Goal: Task Accomplishment & Management: Manage account settings

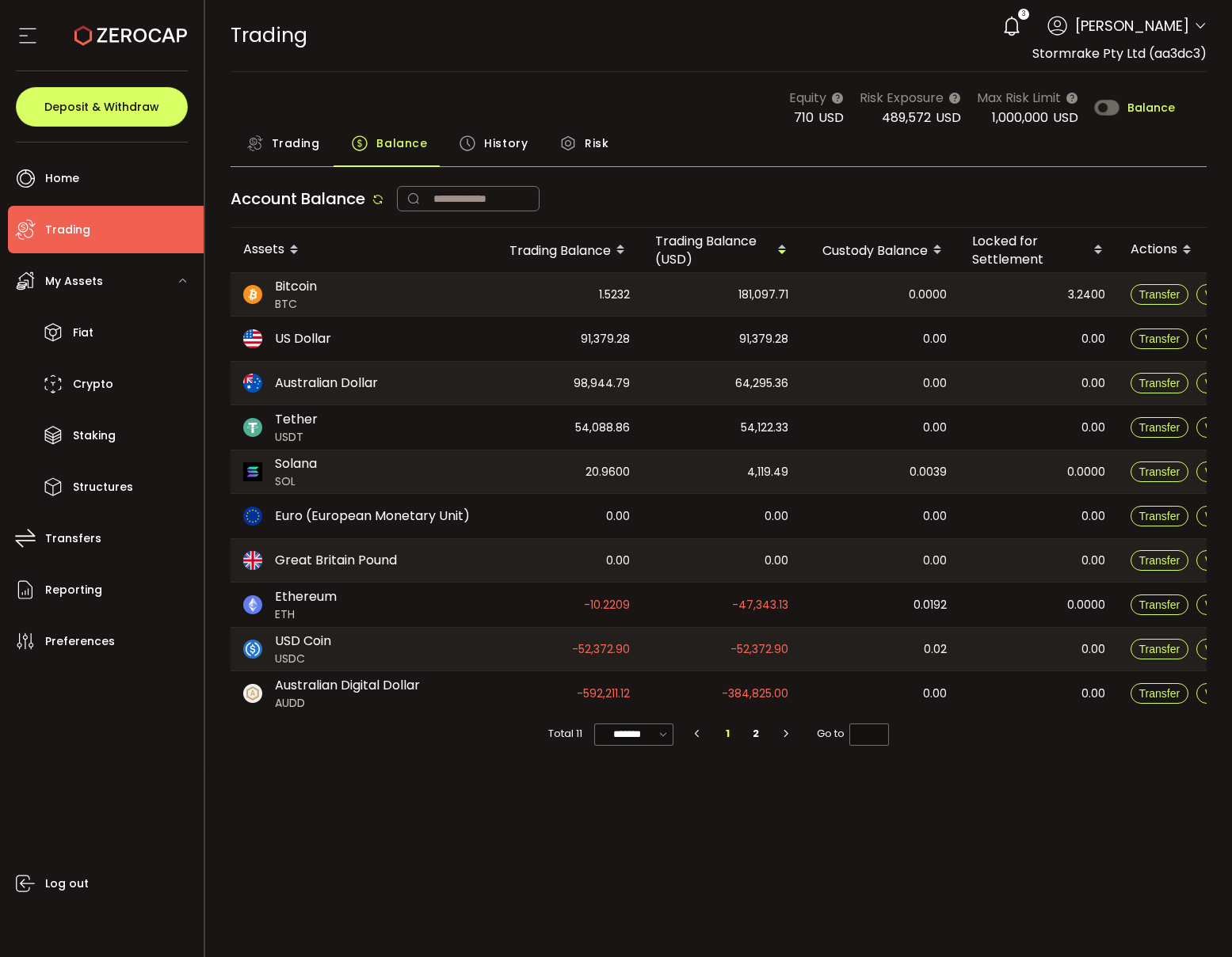
click at [237, 139] on div "Trading" at bounding box center [283, 147] width 106 height 40
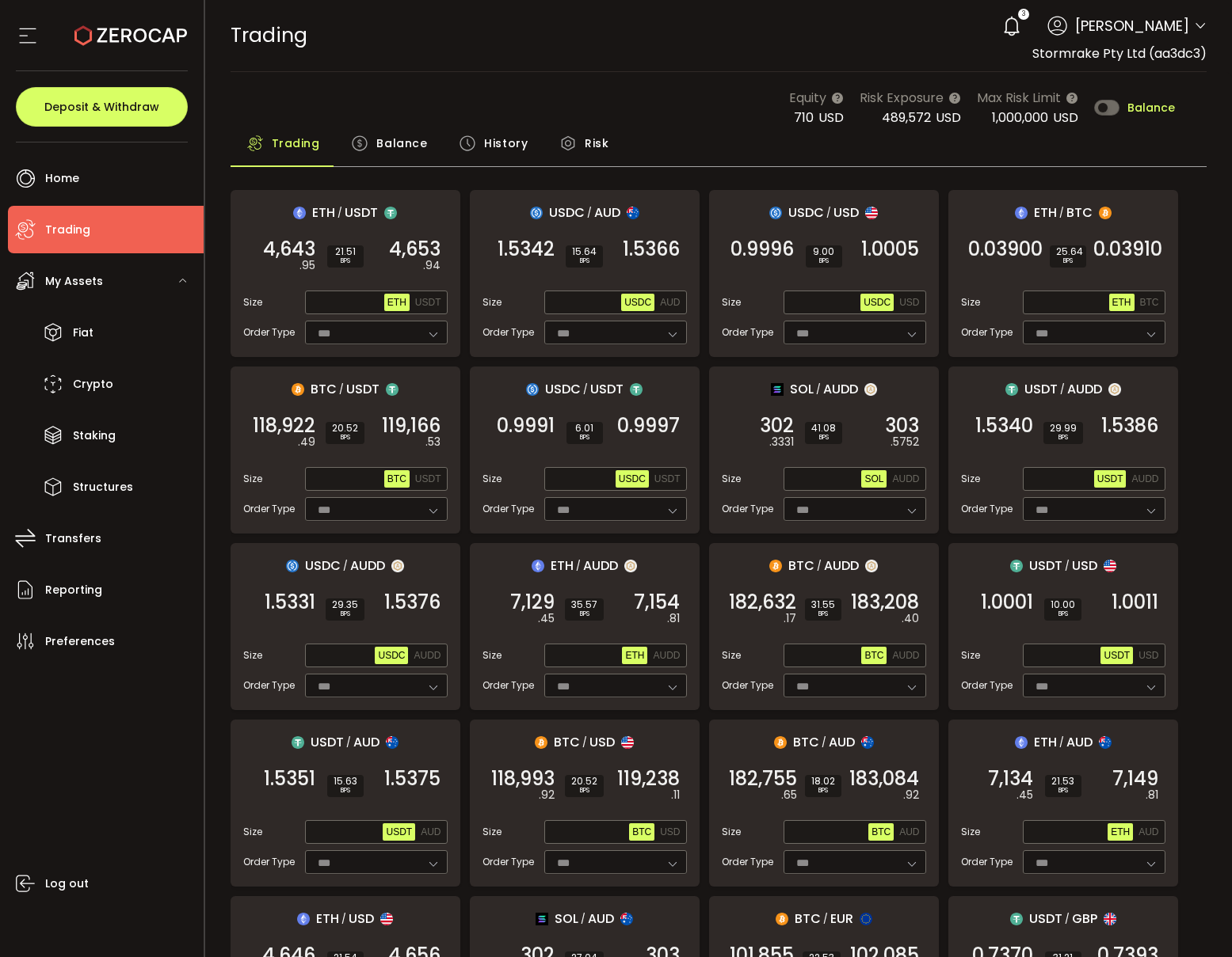
click at [294, 152] on span "Trading" at bounding box center [295, 143] width 48 height 32
click at [389, 151] on span "Balance" at bounding box center [402, 143] width 51 height 32
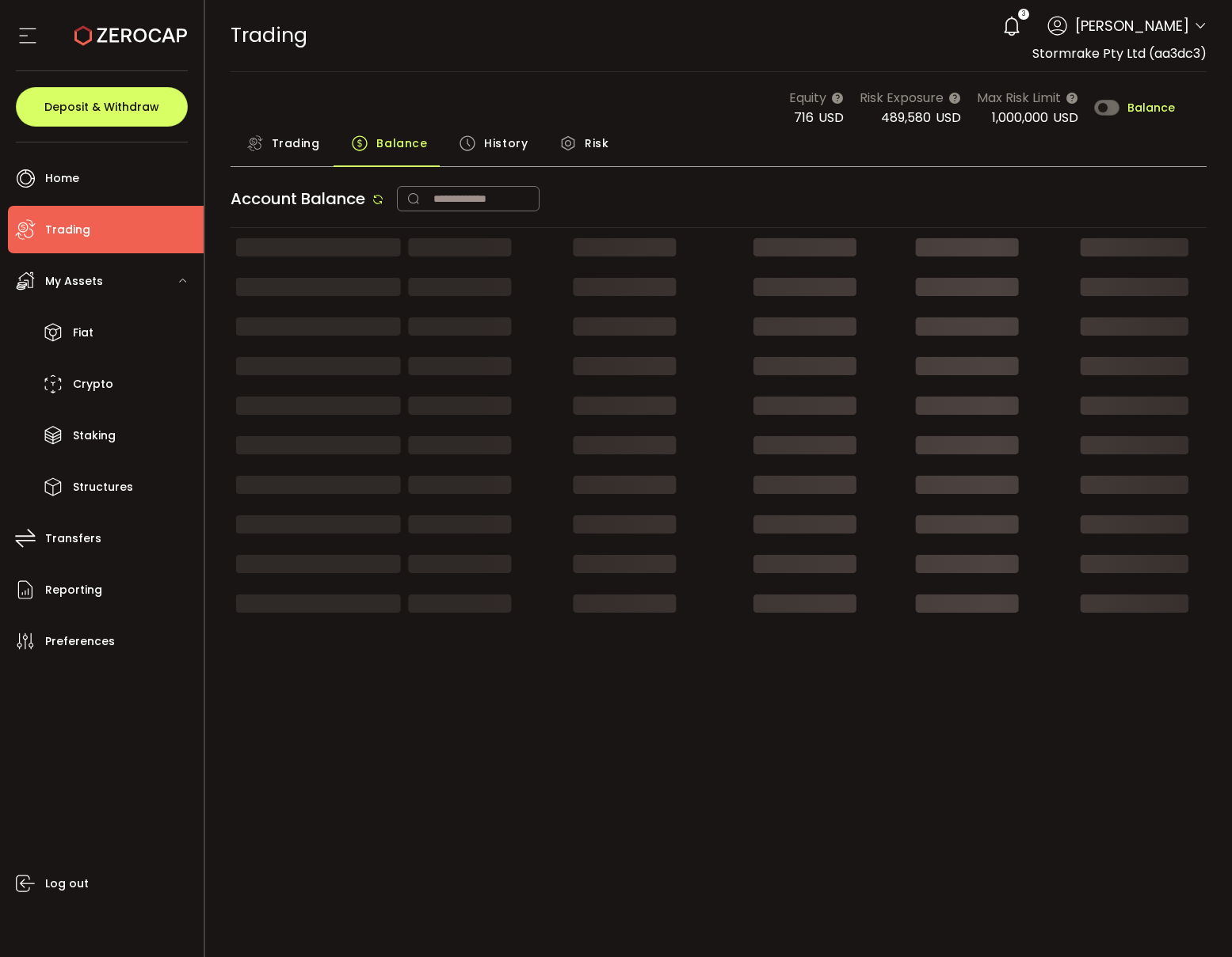
click at [299, 146] on span "Trading" at bounding box center [295, 143] width 48 height 32
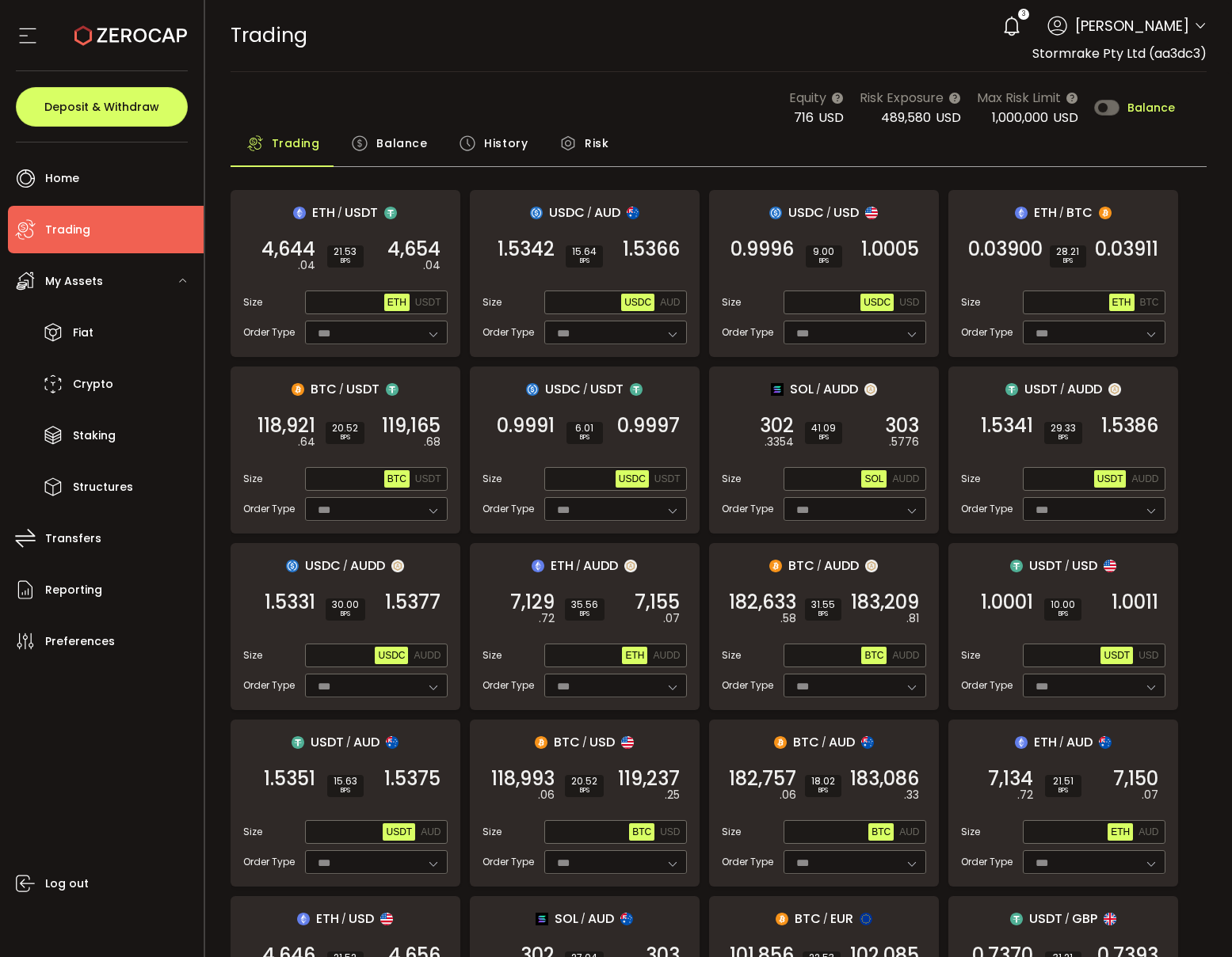
click at [381, 148] on span "Balance" at bounding box center [402, 143] width 51 height 32
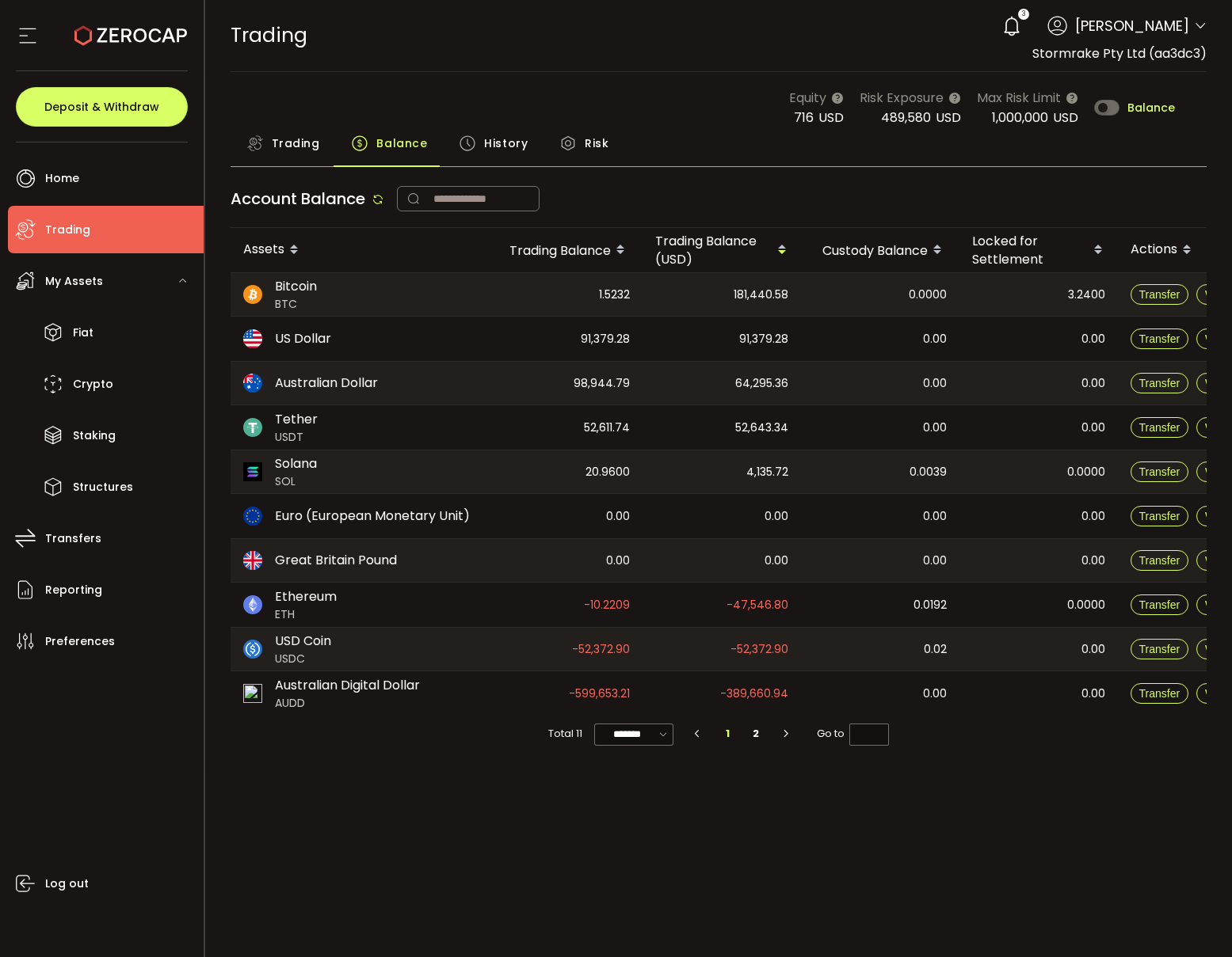
click at [301, 142] on span "Trading" at bounding box center [295, 143] width 48 height 32
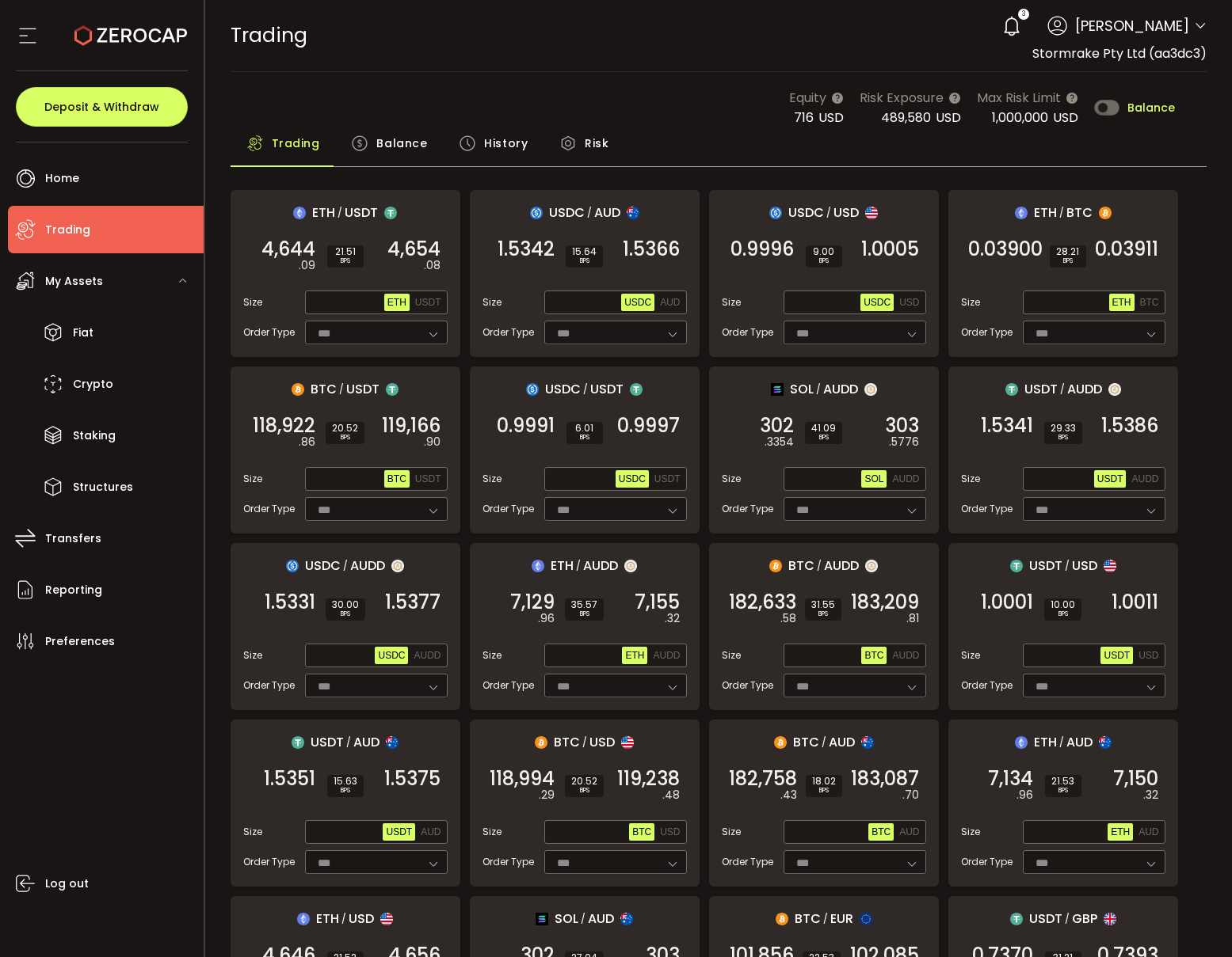
click at [378, 148] on span "Balance" at bounding box center [402, 143] width 51 height 32
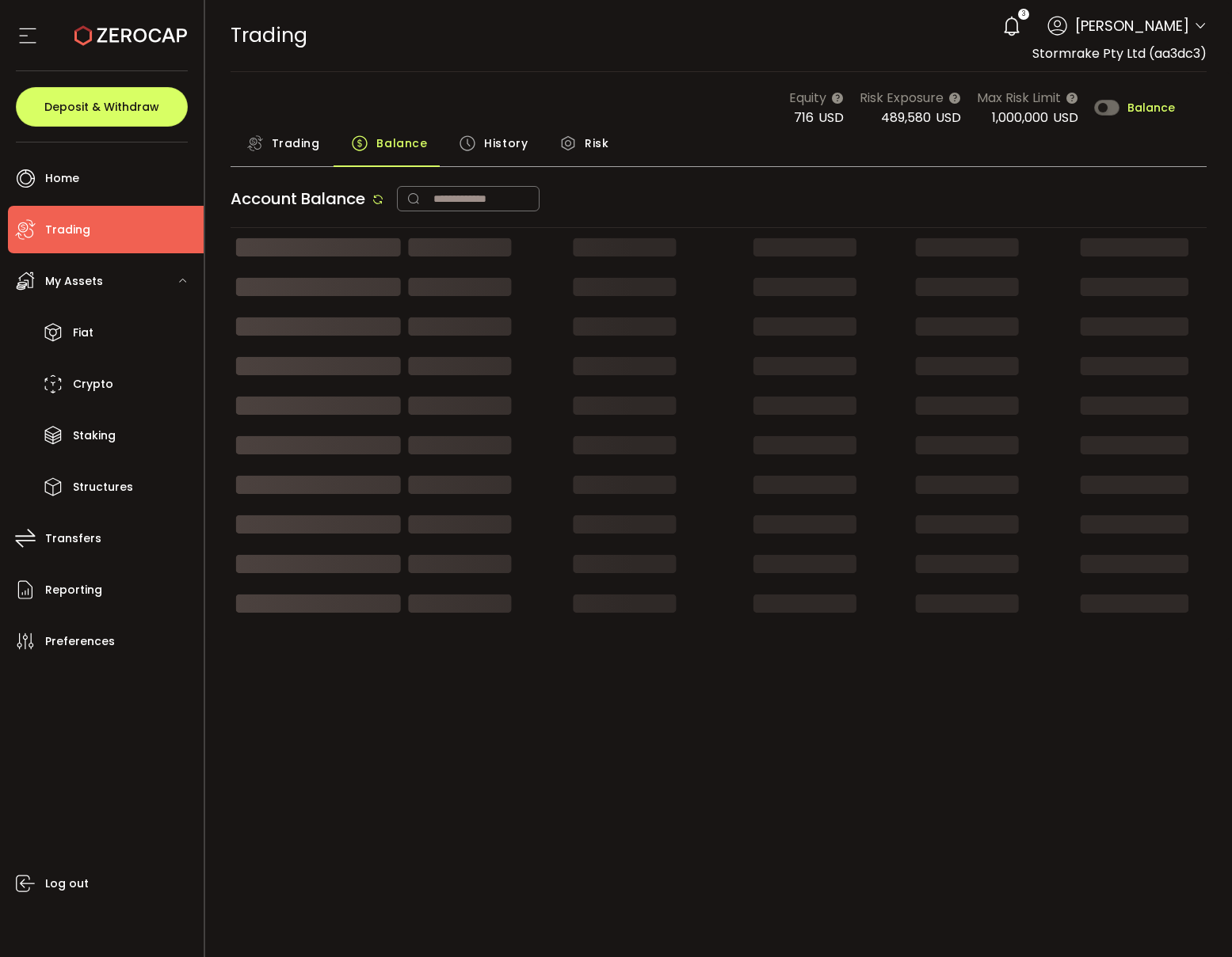
click at [302, 142] on span "Trading" at bounding box center [295, 143] width 48 height 32
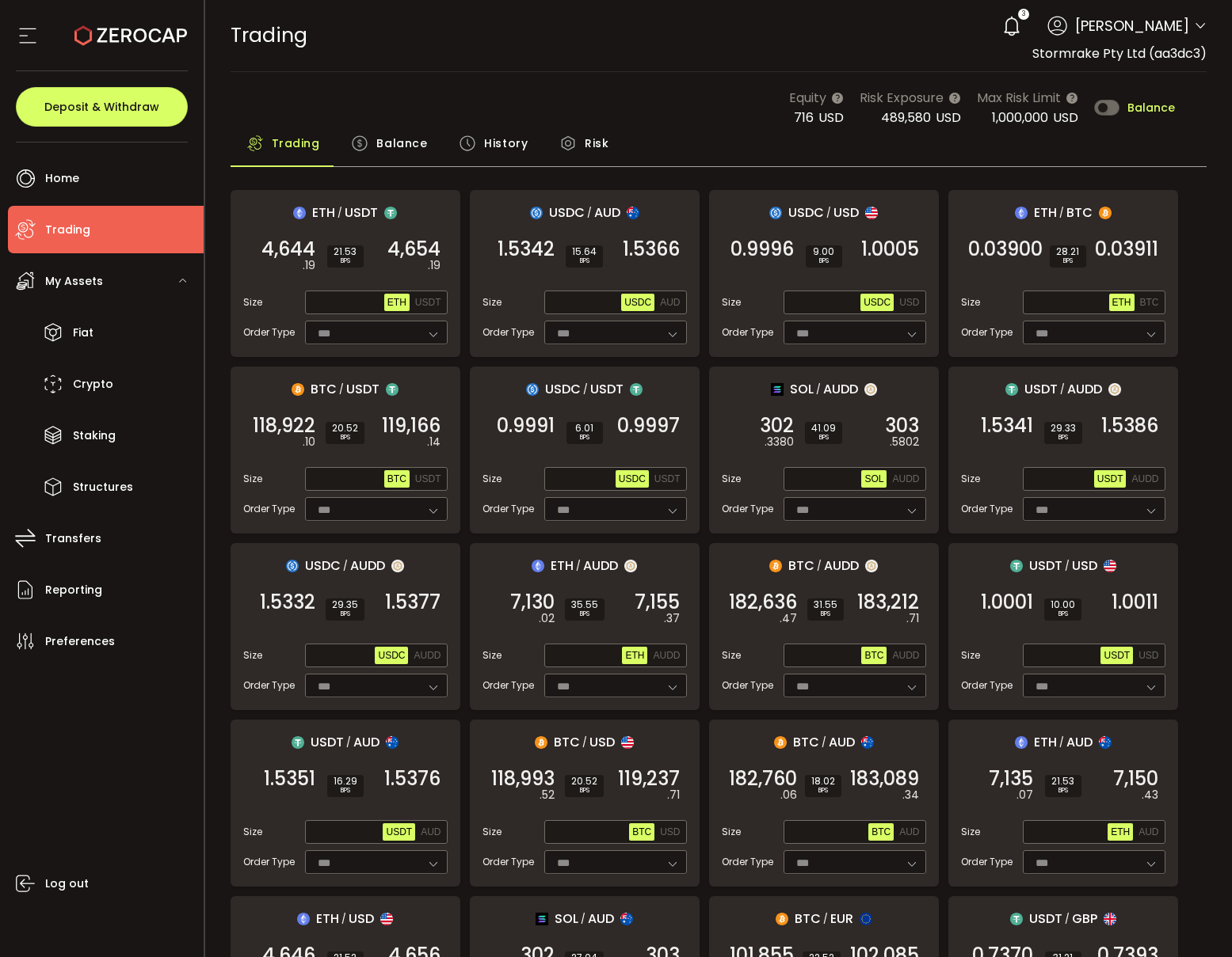
click at [381, 147] on span "Balance" at bounding box center [402, 143] width 51 height 32
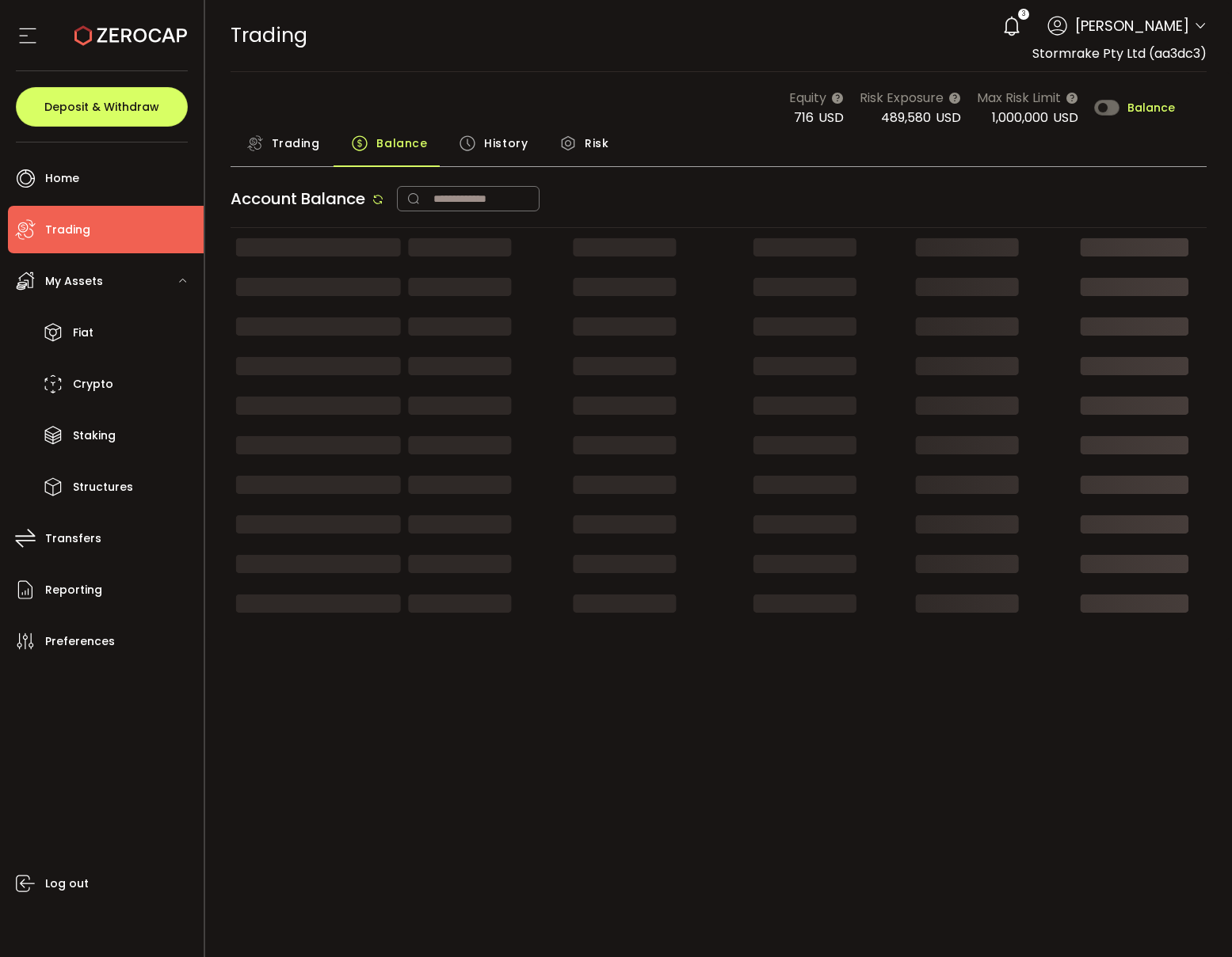
click at [309, 141] on span "Trading" at bounding box center [295, 143] width 48 height 32
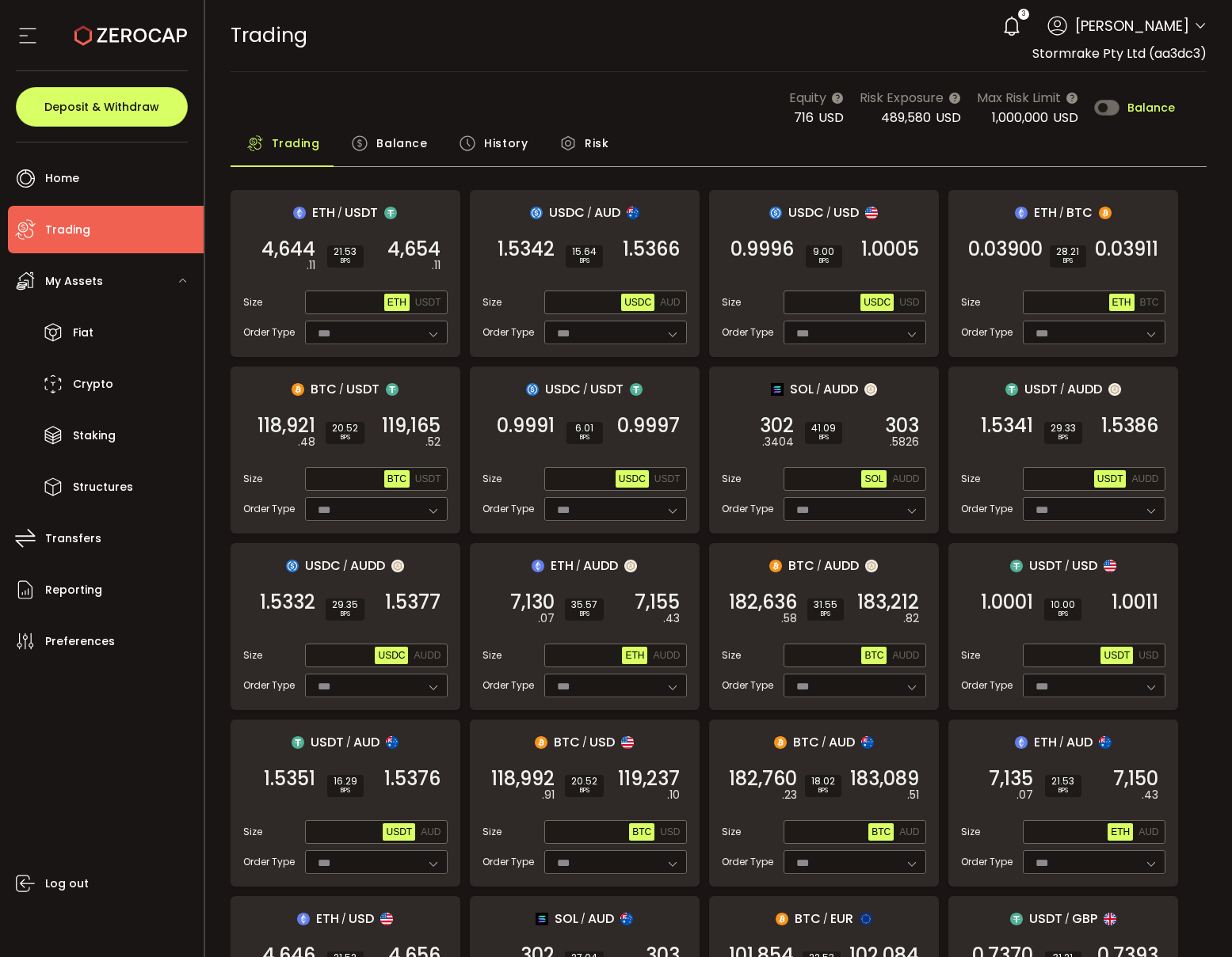
click at [365, 144] on icon at bounding box center [359, 143] width 17 height 17
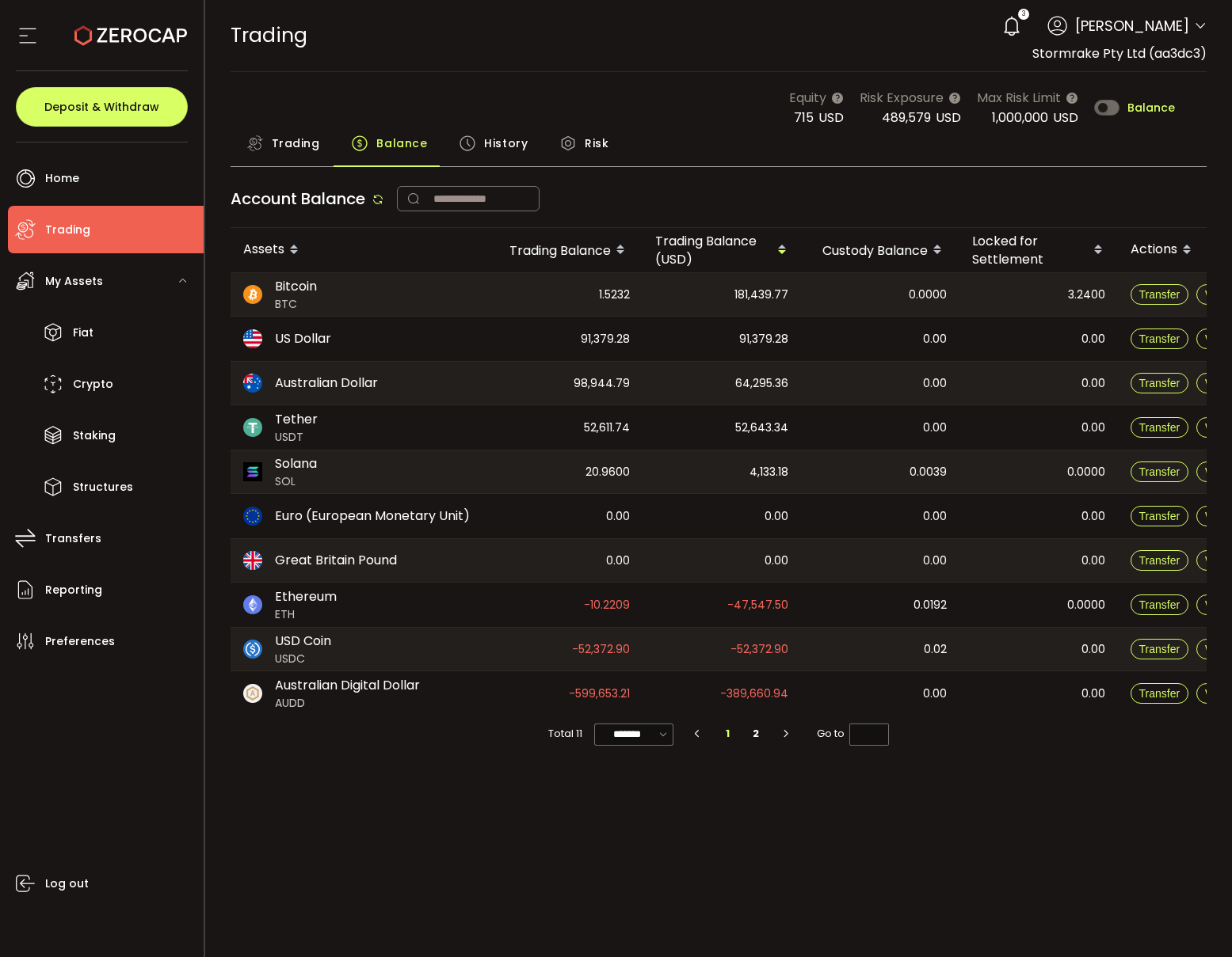
click at [300, 144] on span "Trading" at bounding box center [295, 143] width 48 height 32
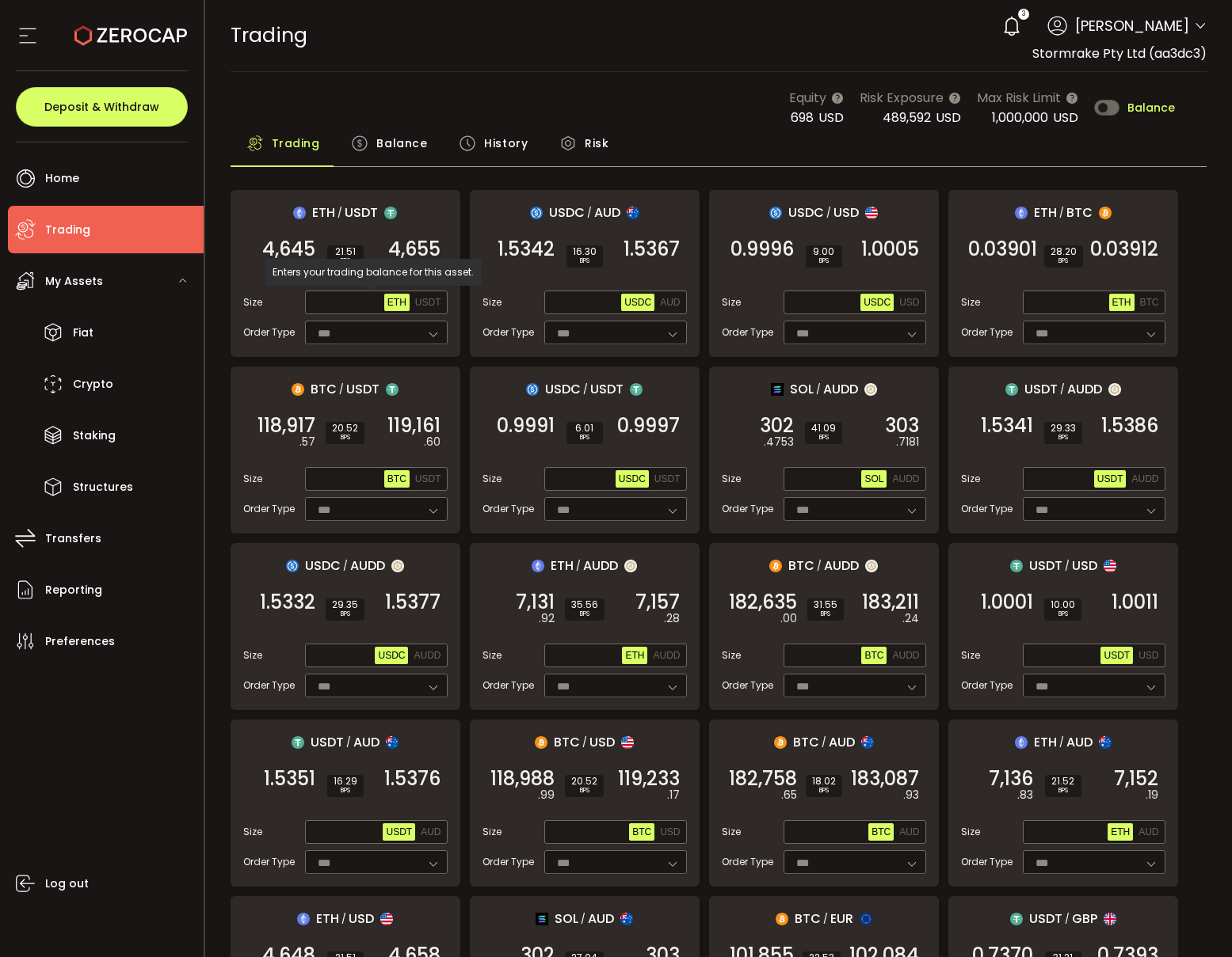
click at [391, 140] on span "Balance" at bounding box center [402, 143] width 51 height 32
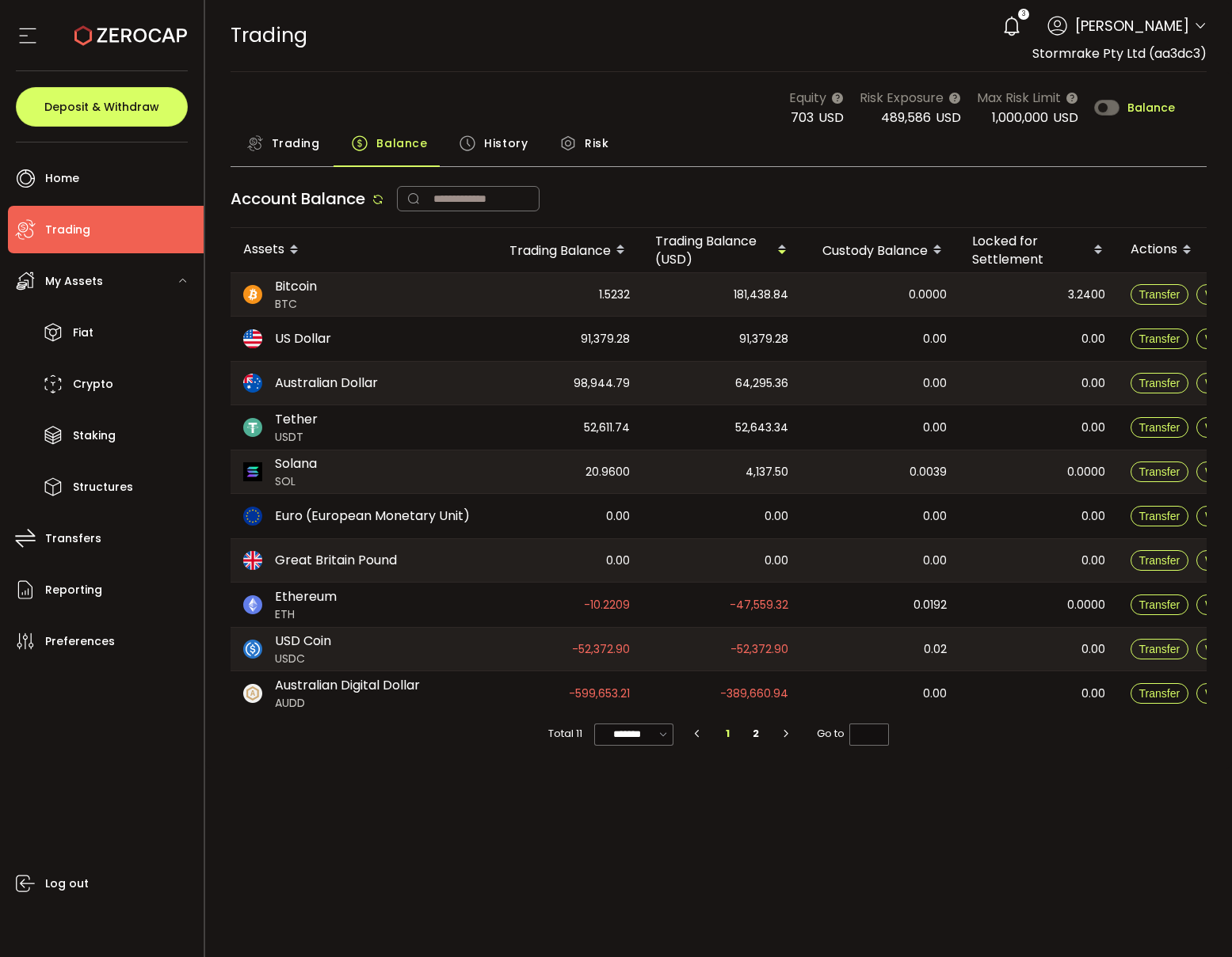
drag, startPoint x: 533, startPoint y: 702, endPoint x: 513, endPoint y: 701, distance: 20.0
click at [527, 702] on div "-599,653.21" at bounding box center [563, 693] width 158 height 44
click at [300, 143] on span "Trading" at bounding box center [295, 143] width 48 height 32
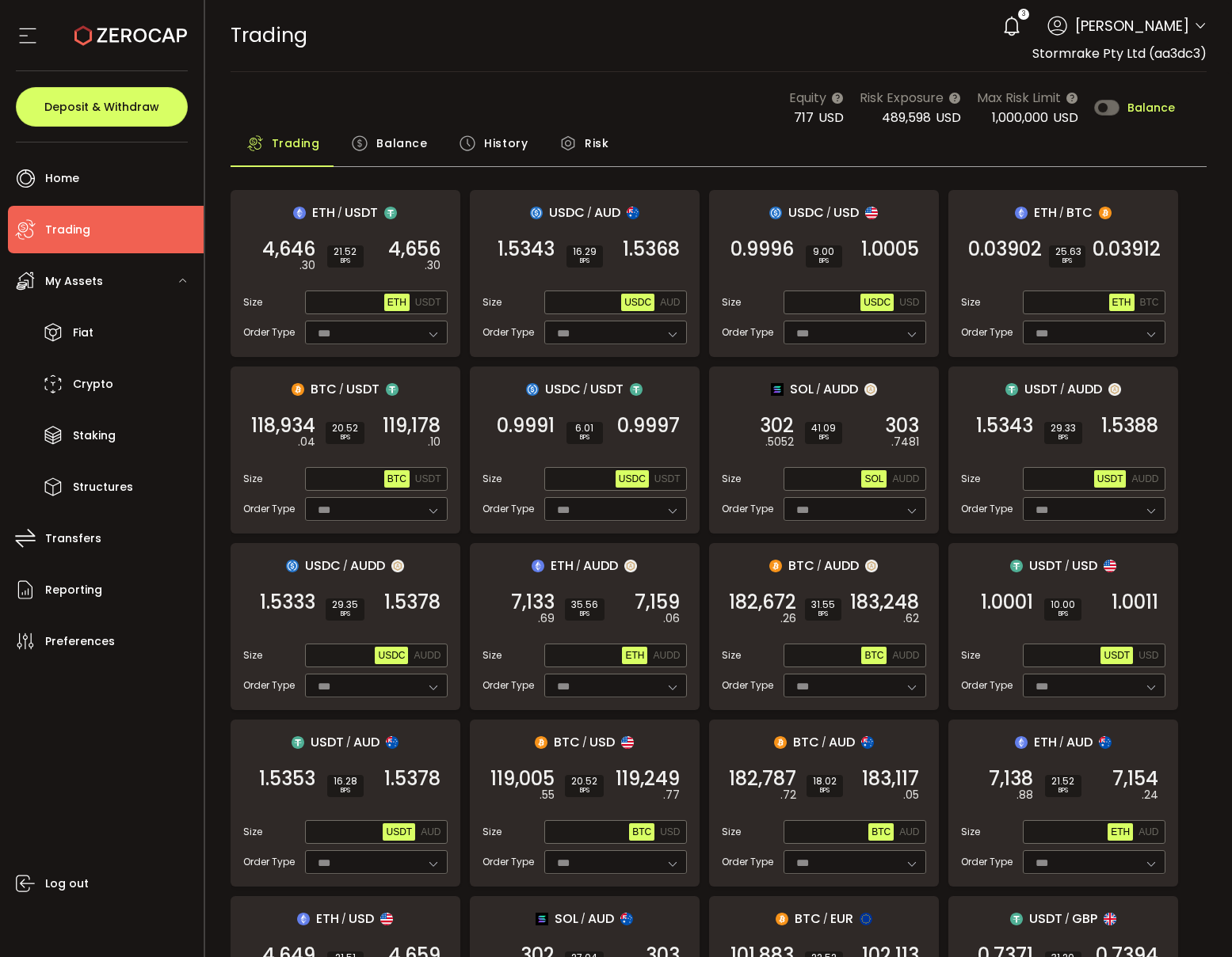
click at [399, 141] on span "Balance" at bounding box center [402, 143] width 51 height 32
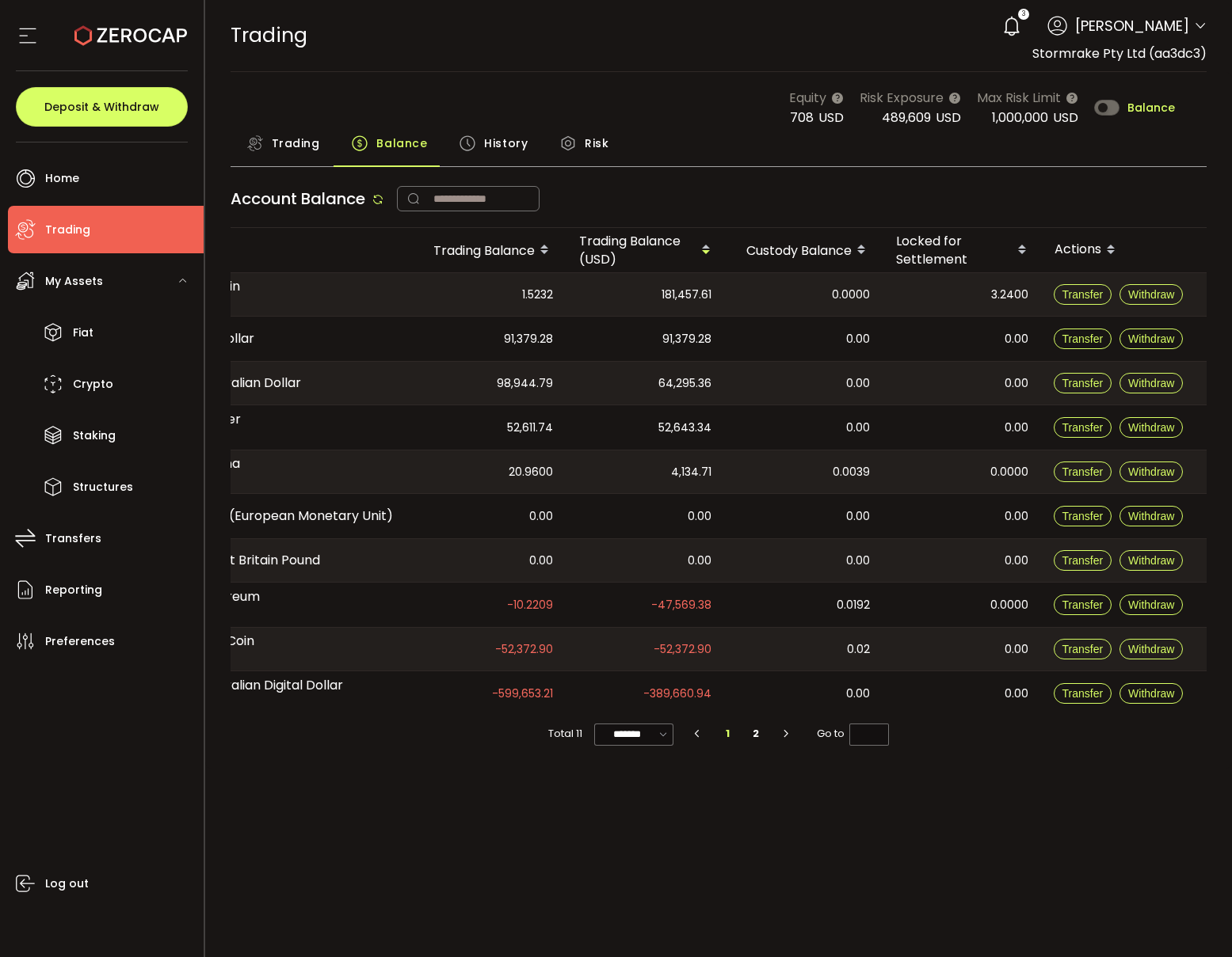
scroll to position [0, 76]
click at [1144, 426] on span "Withdraw" at bounding box center [1151, 427] width 46 height 12
type input "**********"
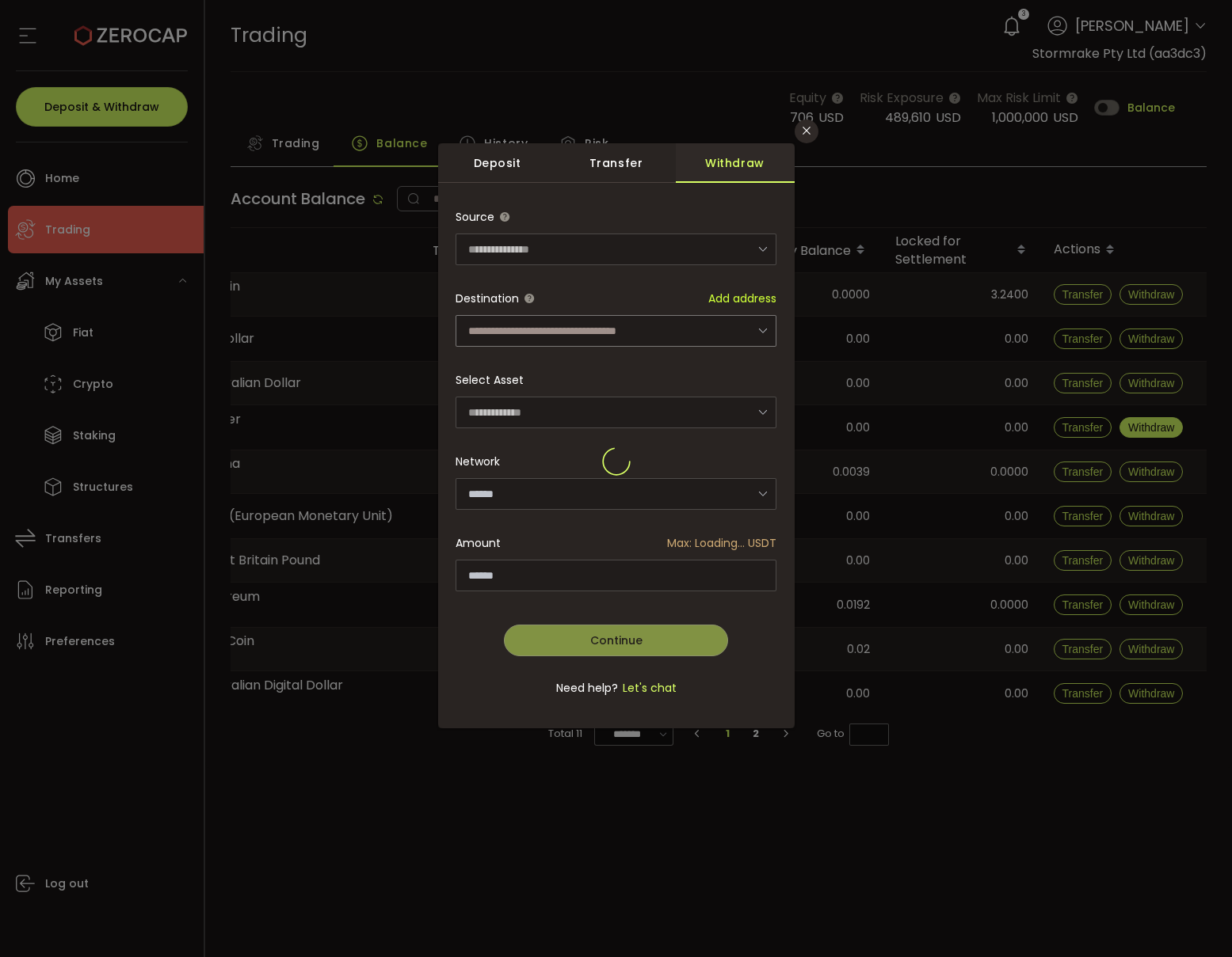
type input "********"
click at [757, 334] on icon "dialog" at bounding box center [762, 330] width 20 height 32
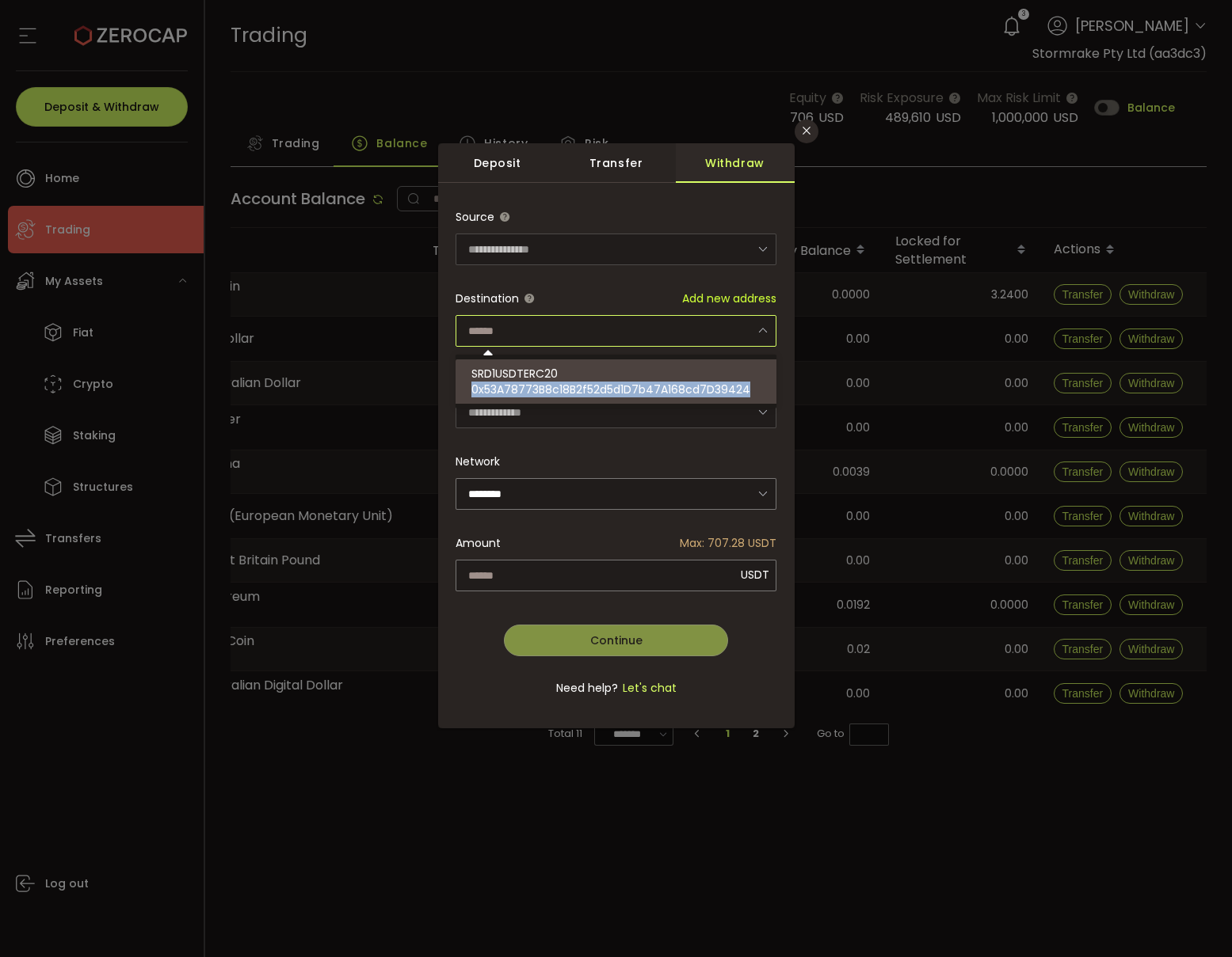
drag, startPoint x: 742, startPoint y: 388, endPoint x: 468, endPoint y: 388, distance: 274.0
click at [468, 388] on li "SRD1USDTERC20 0x53A78773B8c18B2f52d5d1D7b47A168cd7D39424" at bounding box center [618, 381] width 325 height 44
type input "**********"
drag, startPoint x: 747, startPoint y: 392, endPoint x: 468, endPoint y: 390, distance: 279.0
click at [468, 390] on li "SRD1USDTERC20 0x53A78773B8c18B2f52d5d1D7b47A168cd7D39424" at bounding box center [618, 381] width 325 height 44
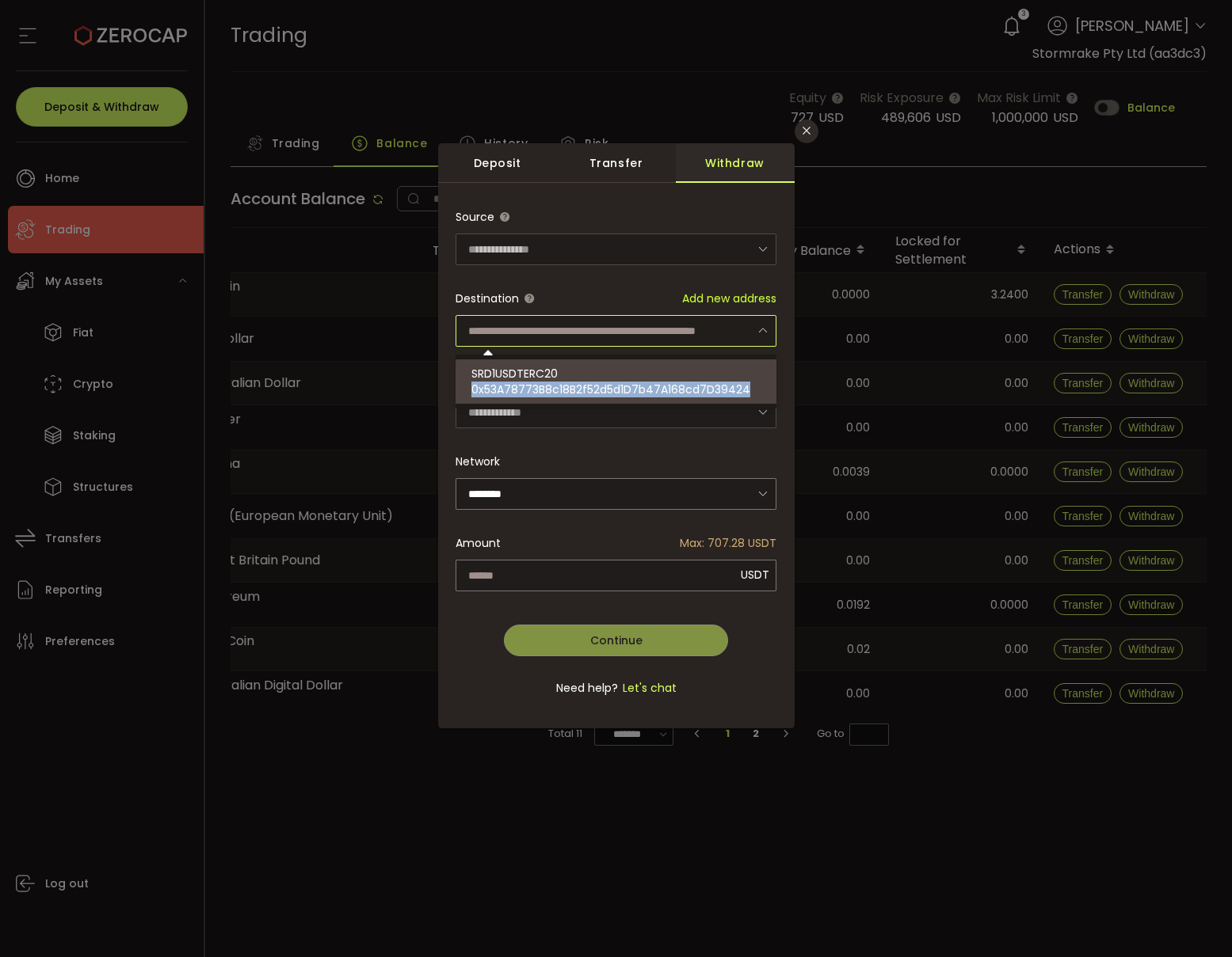
type input "**********"
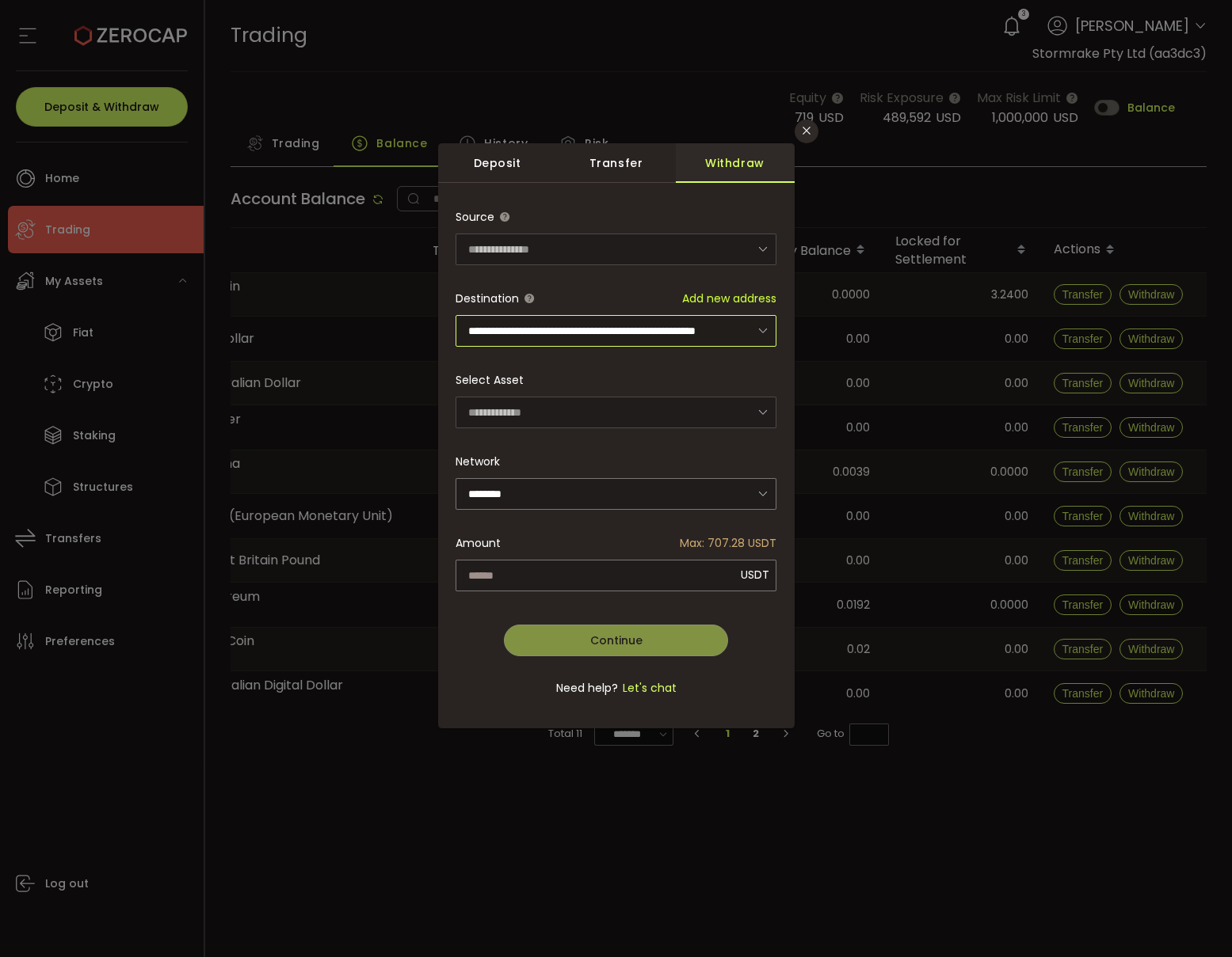
click at [636, 335] on input "**********" at bounding box center [616, 331] width 321 height 32
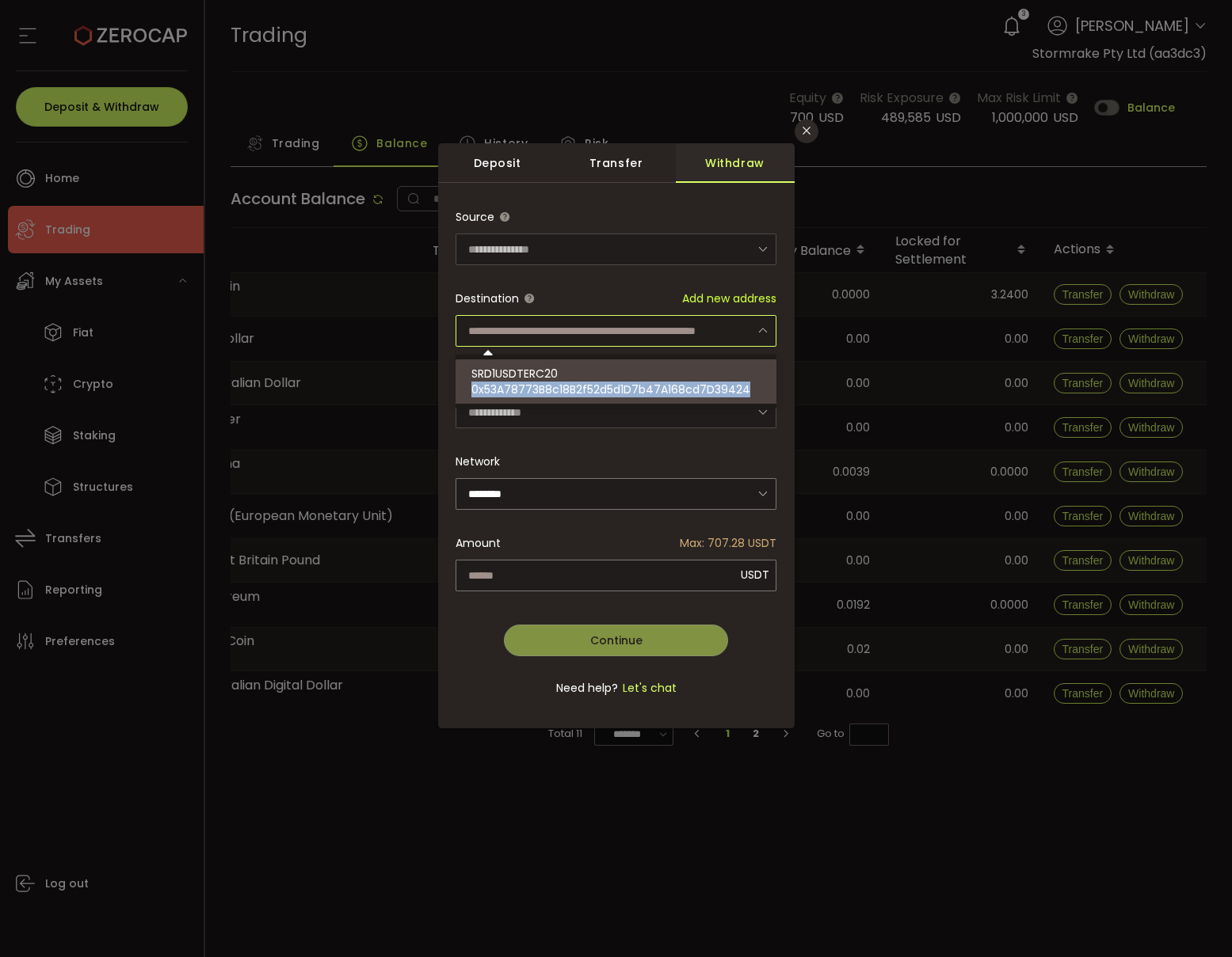
copy span "0x53A78773B8c18B2f52d5d1D7b47A168cd7D39424"
drag, startPoint x: 477, startPoint y: 390, endPoint x: 746, endPoint y: 396, distance: 269.1
click at [746, 396] on li "SRD1USDTERC20 0x53A78773B8c18B2f52d5d1D7b47A168cd7D39424" at bounding box center [618, 381] width 325 height 44
type input "**********"
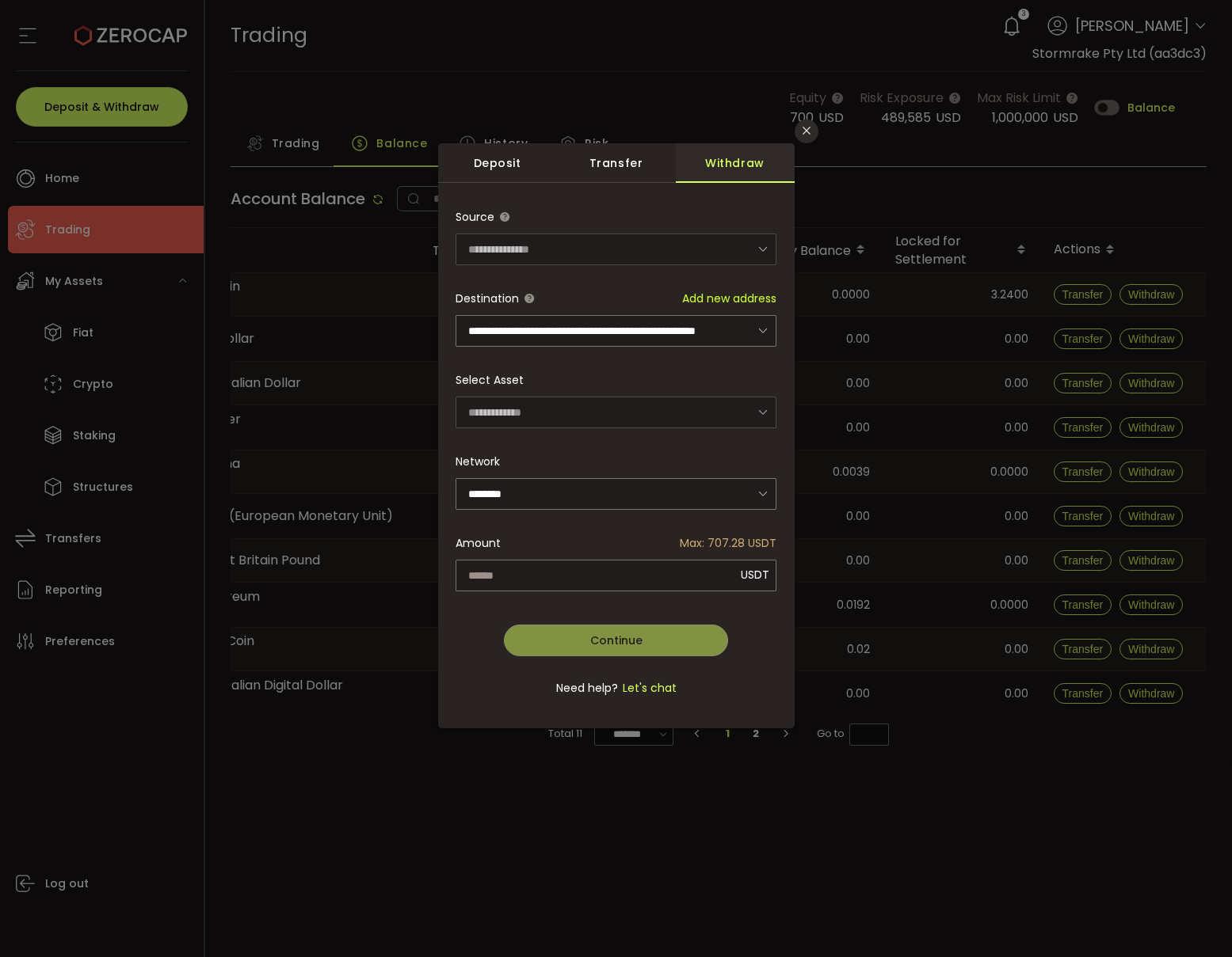
drag, startPoint x: 809, startPoint y: 139, endPoint x: 790, endPoint y: 130, distance: 21.0
click at [809, 139] on button "Close" at bounding box center [806, 131] width 24 height 24
type input "**********"
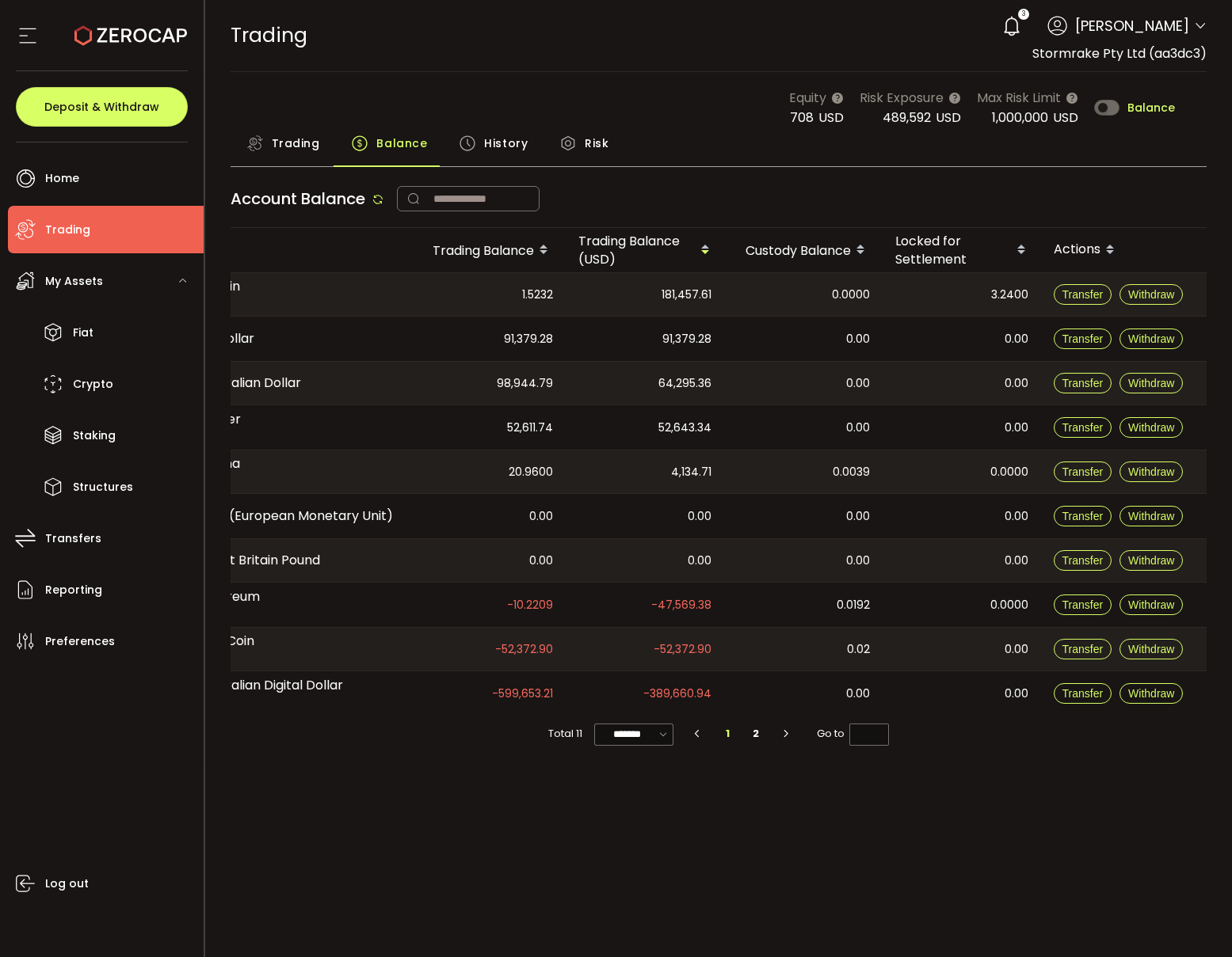
click at [1204, 27] on icon at bounding box center [1200, 25] width 12 height 12
click at [497, 141] on span "History" at bounding box center [506, 143] width 43 height 32
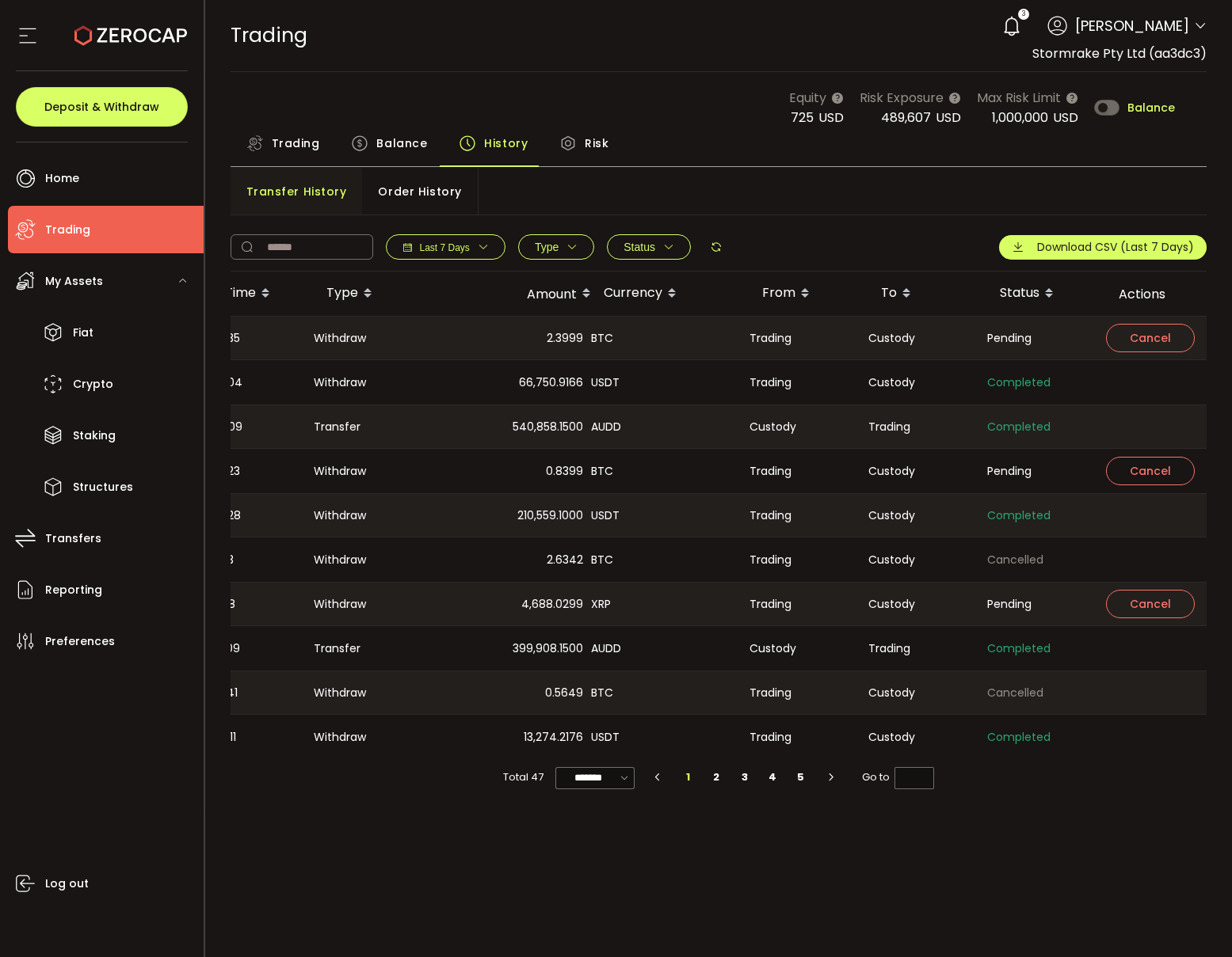
scroll to position [0, 116]
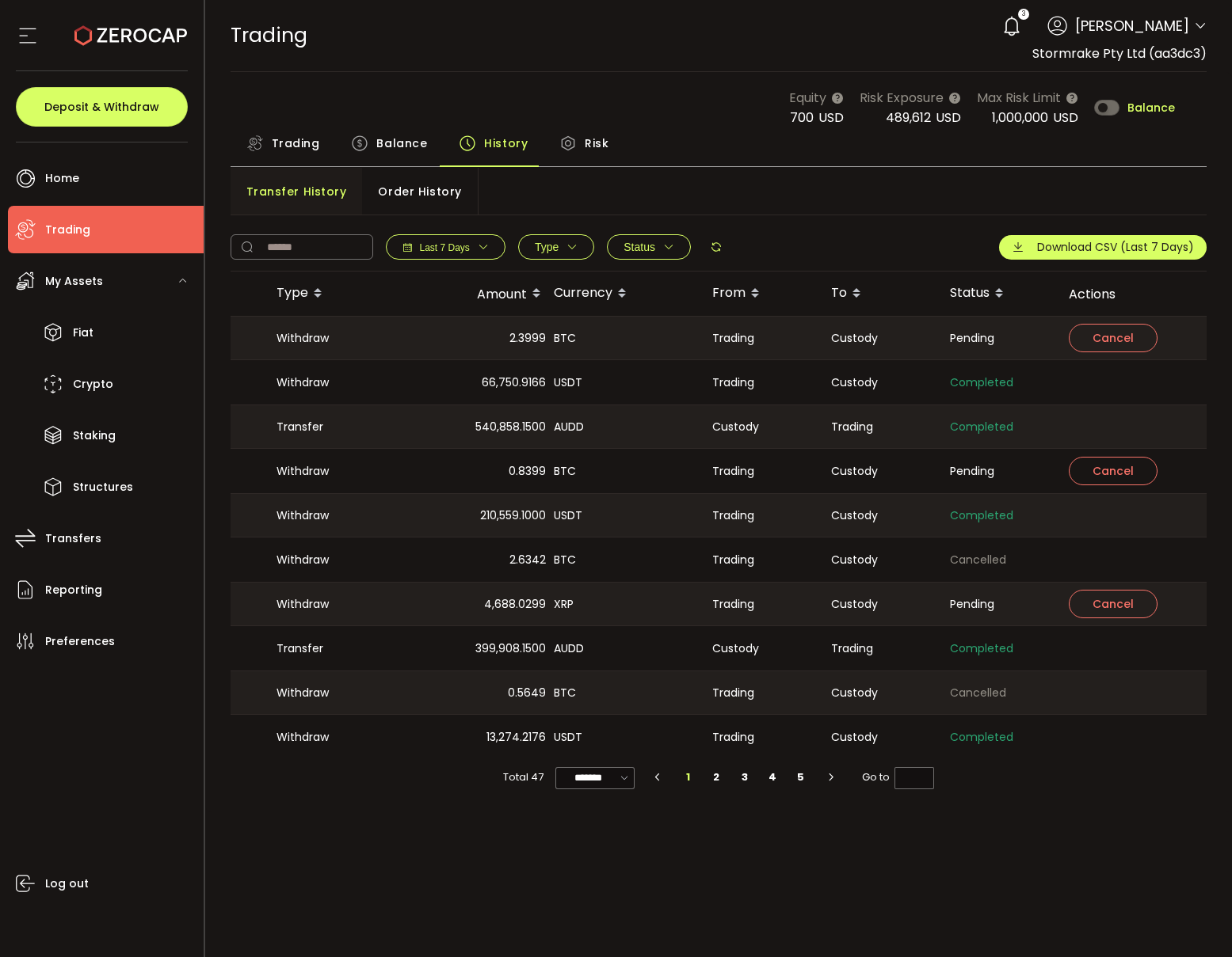
click at [131, 35] on icon at bounding box center [130, 35] width 112 height 112
